Goal: Check status

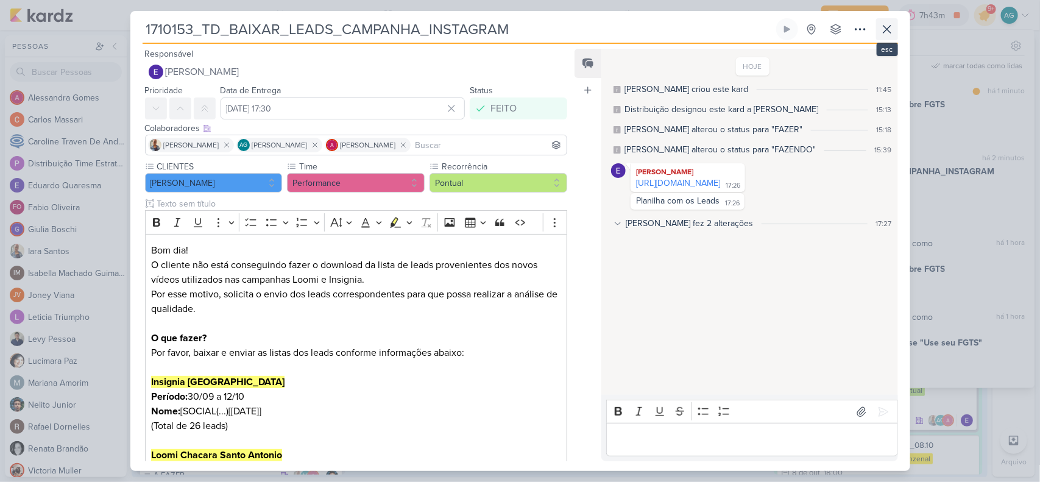
scroll to position [900, 0]
click at [885, 30] on icon at bounding box center [887, 29] width 15 height 15
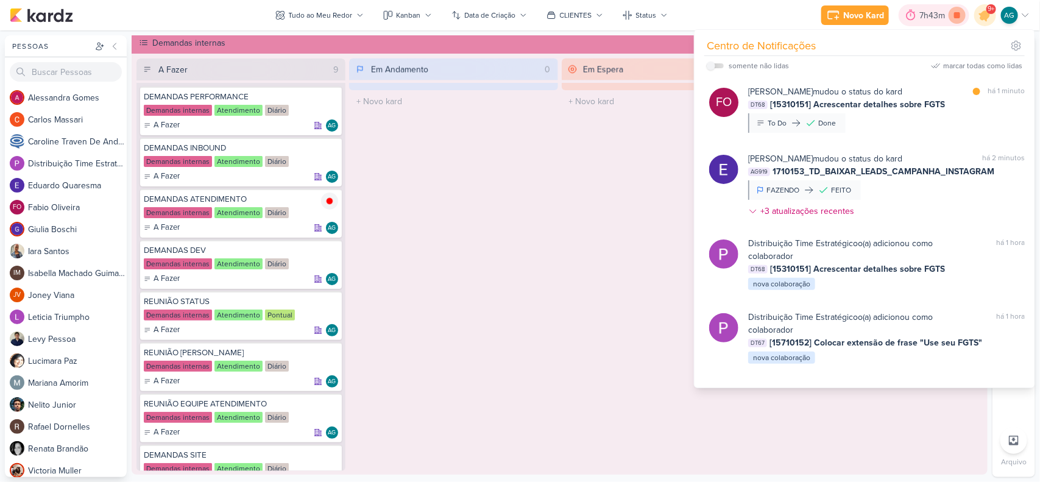
click at [956, 14] on icon at bounding box center [957, 15] width 6 height 6
click at [537, 168] on div "Em Andamento 0 O título do kard deve ter menos que 100 caracteres" at bounding box center [453, 265] width 209 height 413
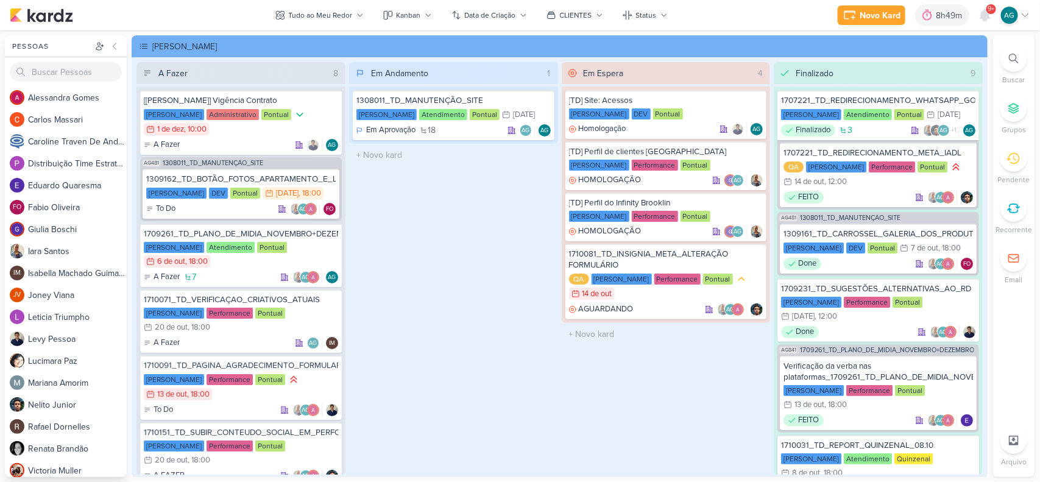
click at [990, 13] on span "9+" at bounding box center [992, 9] width 7 height 10
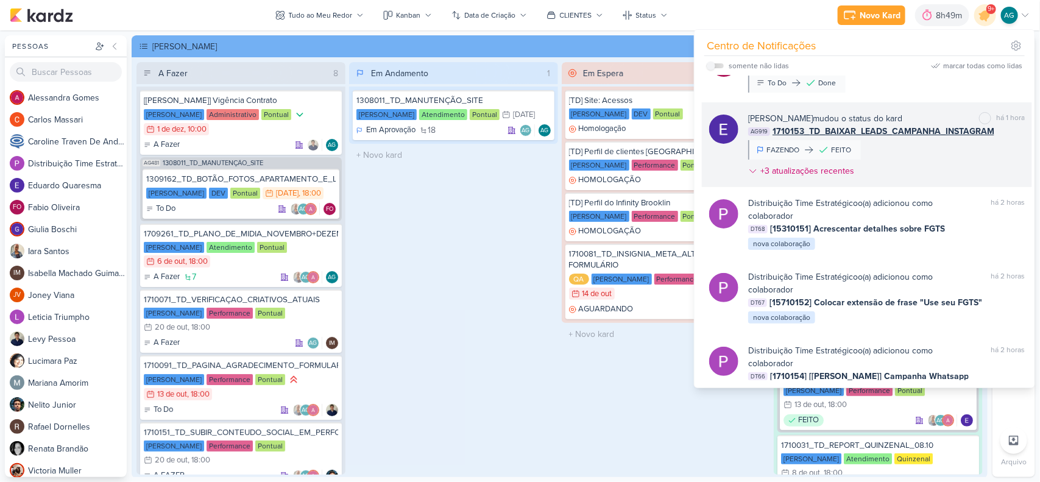
scroll to position [76, 0]
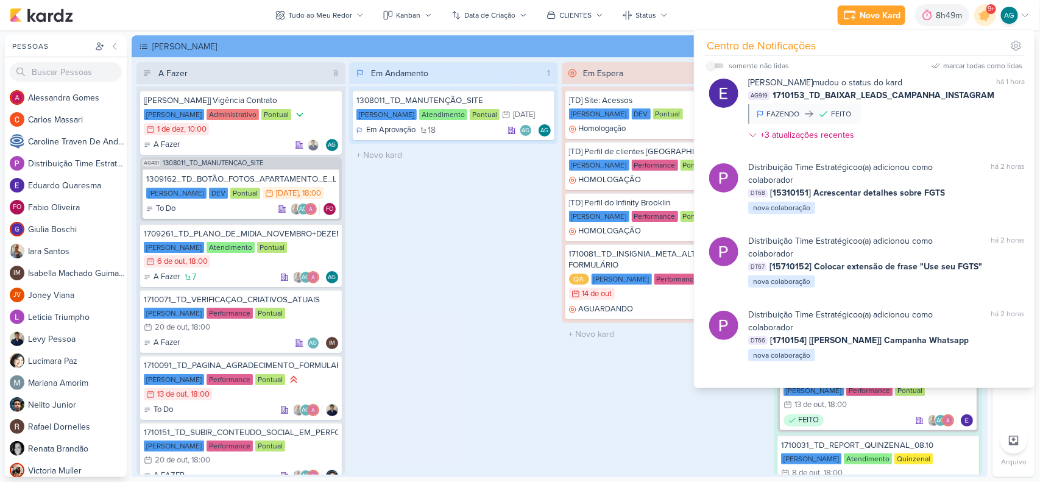
click at [439, 308] on div "Em Andamento 1 1308011_TD_MANUTENÇÃO_SITE [PERSON_NAME] Atendimento Pontual 31/…" at bounding box center [453, 268] width 209 height 413
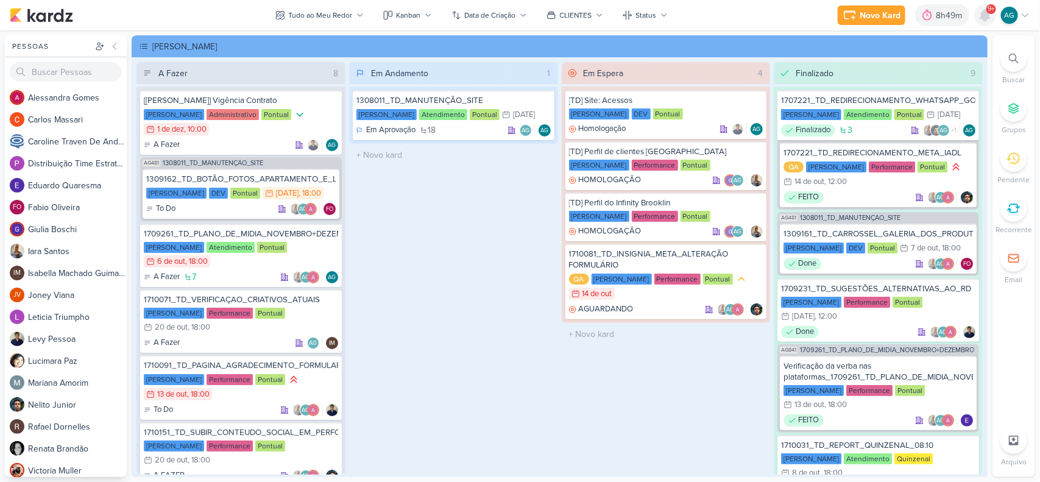
click at [986, 11] on icon at bounding box center [986, 15] width 10 height 11
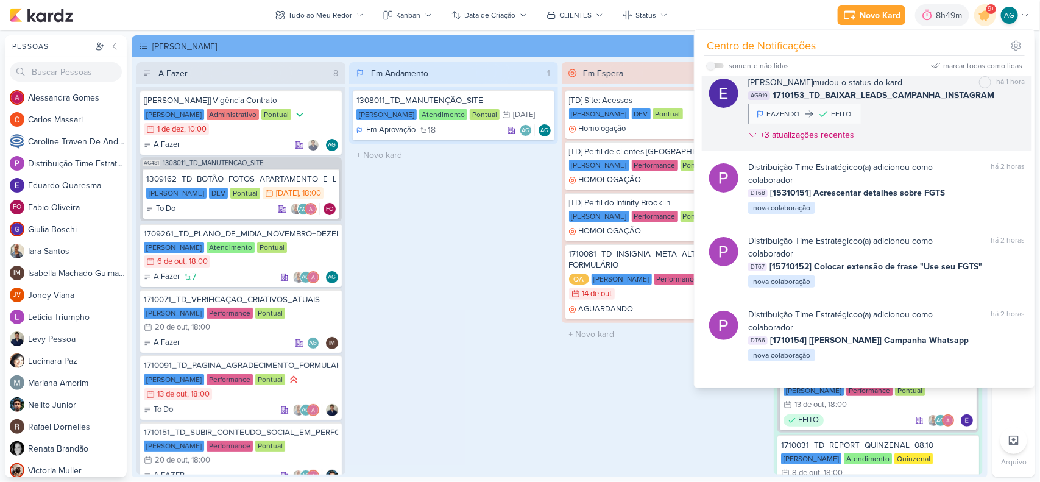
scroll to position [0, 0]
